Goal: Task Accomplishment & Management: Manage account settings

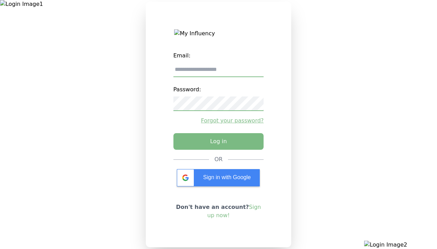
click at [218, 72] on input "email" at bounding box center [218, 70] width 90 height 15
type input "**********"
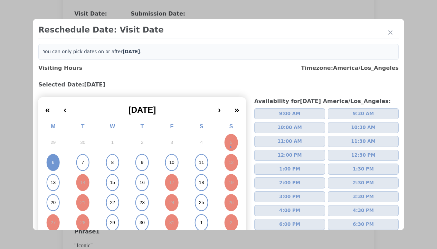
click at [287, 179] on span "2:00 PM" at bounding box center [289, 182] width 21 height 7
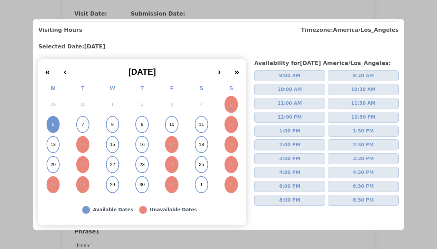
click at [376, 236] on div "Submit" at bounding box center [382, 240] width 20 height 8
click at [109, 156] on div "Update Submission Date" at bounding box center [109, 155] width 57 height 7
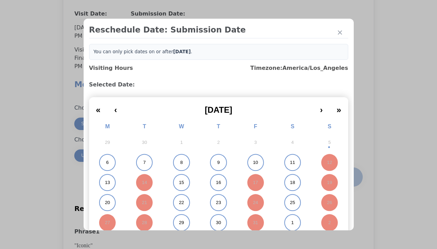
click at [106, 162] on abbr "6" at bounding box center [107, 162] width 2 height 6
click at [338, 178] on div "Submit Date Change" at bounding box center [339, 177] width 34 height 14
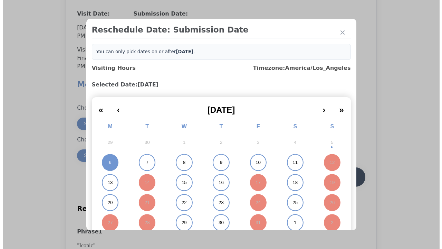
scroll to position [606, 0]
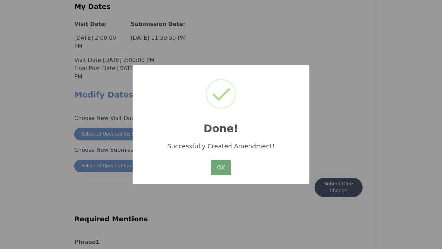
click at [221, 168] on button "OK" at bounding box center [221, 167] width 20 height 15
